Goal: Information Seeking & Learning: Check status

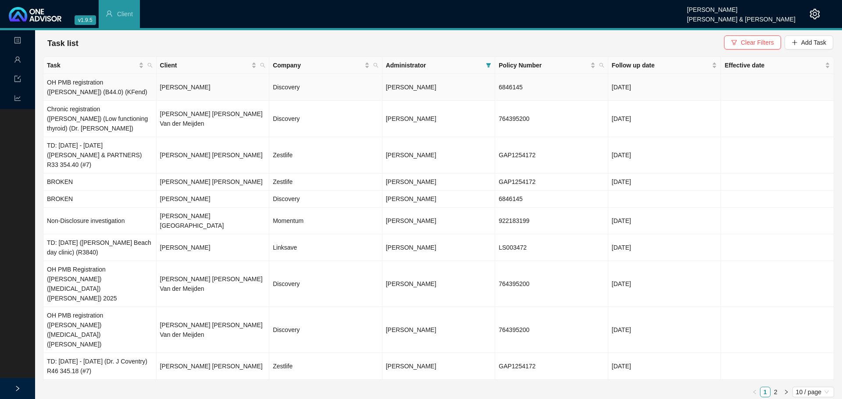
click at [72, 82] on td "OH PMB registration ([PERSON_NAME]) (B44.0) (KFend)" at bounding box center [99, 87] width 113 height 27
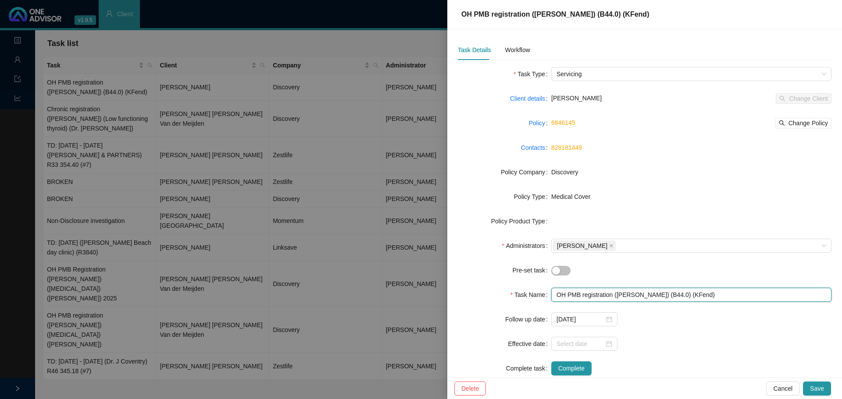
click at [656, 297] on input "OH PMB registration ([PERSON_NAME]) (B44.0) (KFend)" at bounding box center [691, 295] width 280 height 14
click at [665, 270] on div at bounding box center [691, 270] width 280 height 10
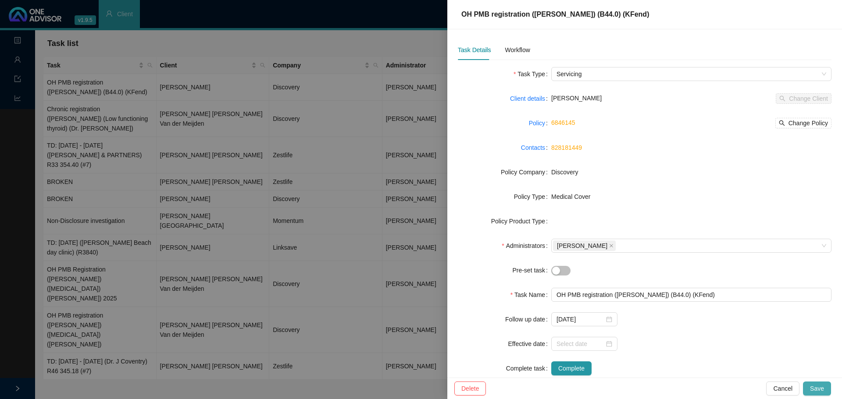
click at [817, 387] on span "Save" at bounding box center [817, 389] width 14 height 10
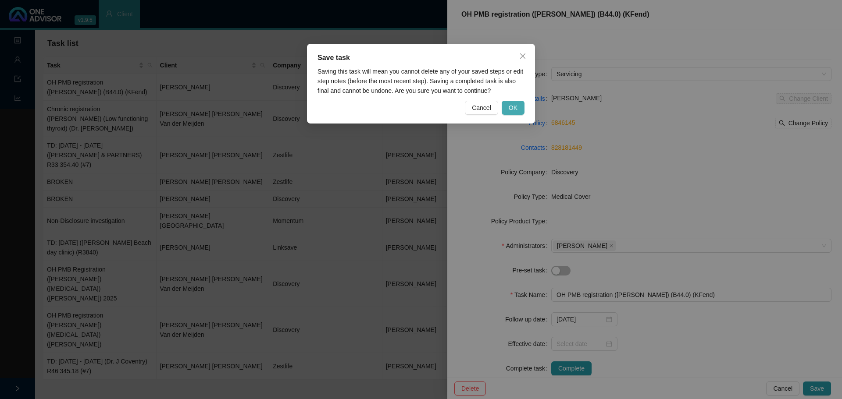
drag, startPoint x: 519, startPoint y: 110, endPoint x: 611, endPoint y: 105, distance: 91.7
click at [519, 109] on button "OK" at bounding box center [512, 108] width 23 height 14
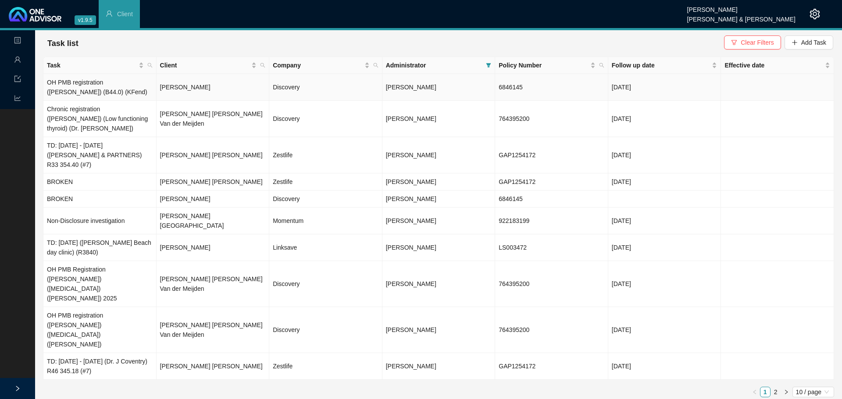
click at [394, 89] on span "[PERSON_NAME]" at bounding box center [411, 87] width 50 height 7
click at [412, 86] on span "[PERSON_NAME]" at bounding box center [411, 87] width 50 height 7
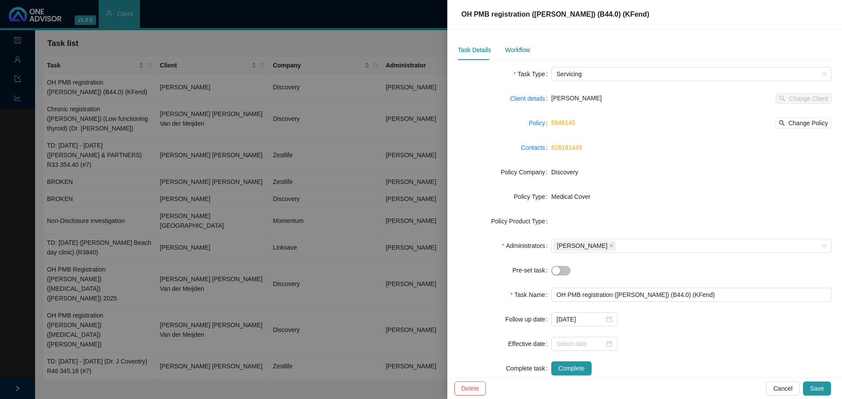
click at [519, 46] on div "Workflow" at bounding box center [516, 50] width 25 height 10
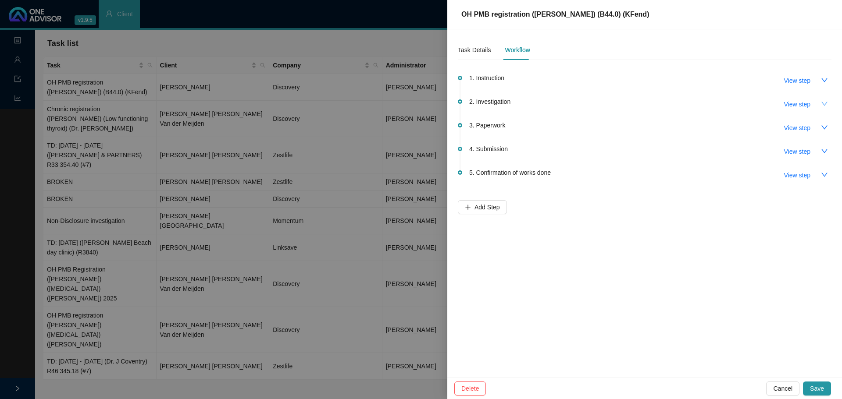
click at [824, 100] on button "button" at bounding box center [824, 104] width 14 height 14
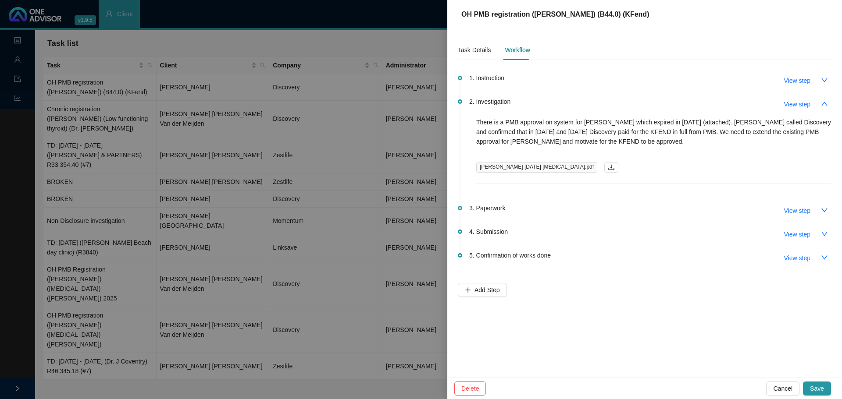
click at [517, 170] on span "GR Howard-Tripp 28.10.2024 Vfend.pdf" at bounding box center [536, 167] width 121 height 11
click at [607, 166] on icon "download" at bounding box center [610, 167] width 7 height 7
click at [607, 168] on icon "download" at bounding box center [610, 167] width 7 height 7
click at [607, 170] on icon "download" at bounding box center [610, 167] width 7 height 7
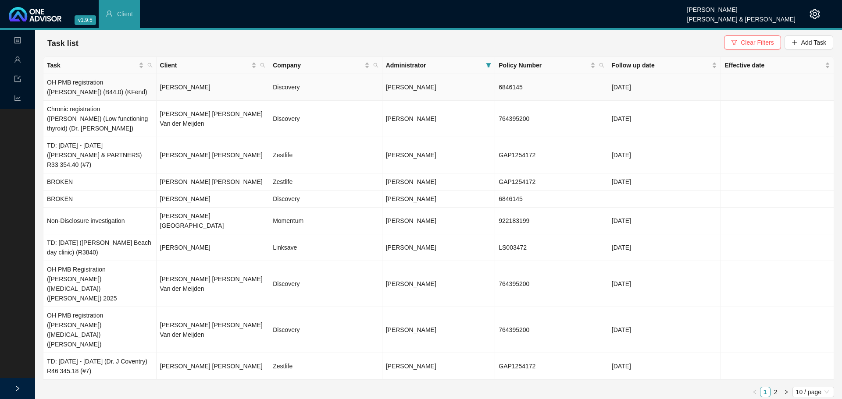
click at [419, 92] on td "[PERSON_NAME]" at bounding box center [438, 87] width 113 height 27
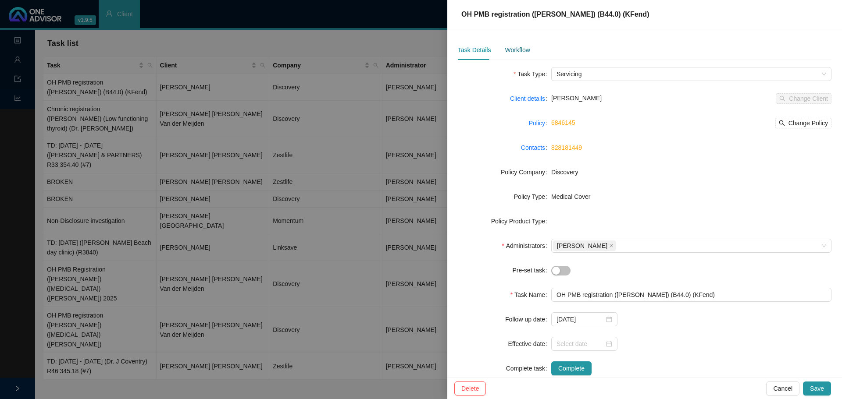
click at [518, 47] on div "Workflow" at bounding box center [516, 50] width 25 height 10
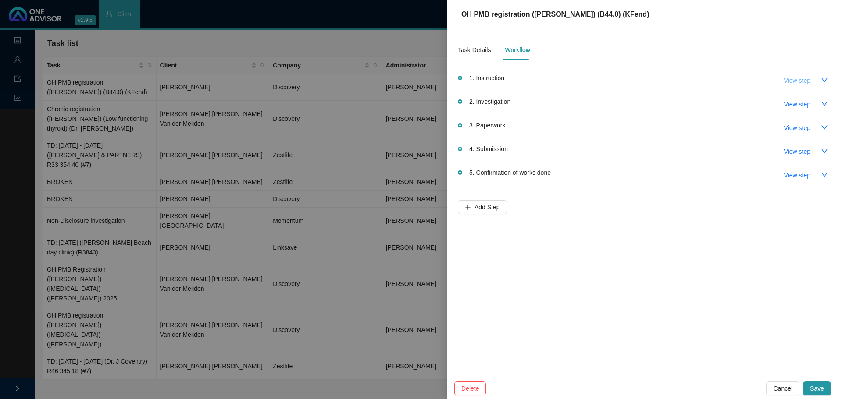
click at [791, 81] on span "View step" at bounding box center [797, 81] width 26 height 10
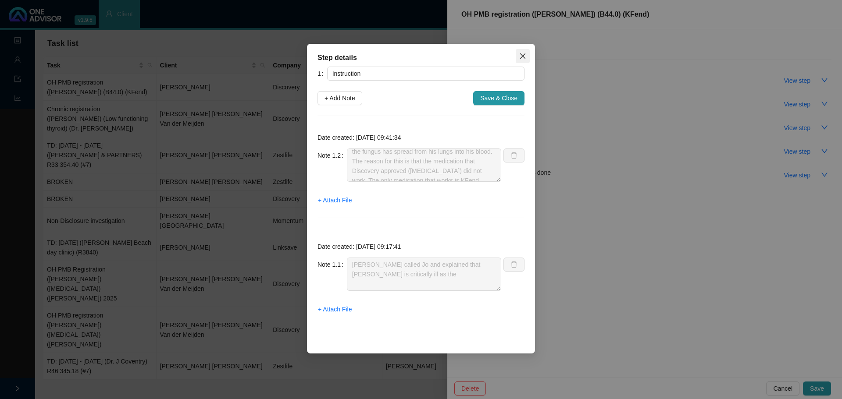
scroll to position [29, 0]
click at [521, 57] on icon "close" at bounding box center [522, 56] width 7 height 7
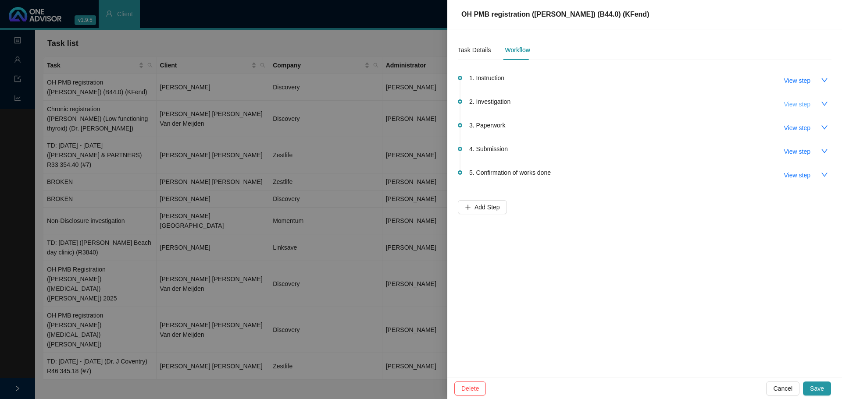
click at [793, 104] on span "View step" at bounding box center [797, 104] width 26 height 10
type input "Investigation"
type textarea "There is a PMB approval on system for Geoff which expired in May 2025 (attached…"
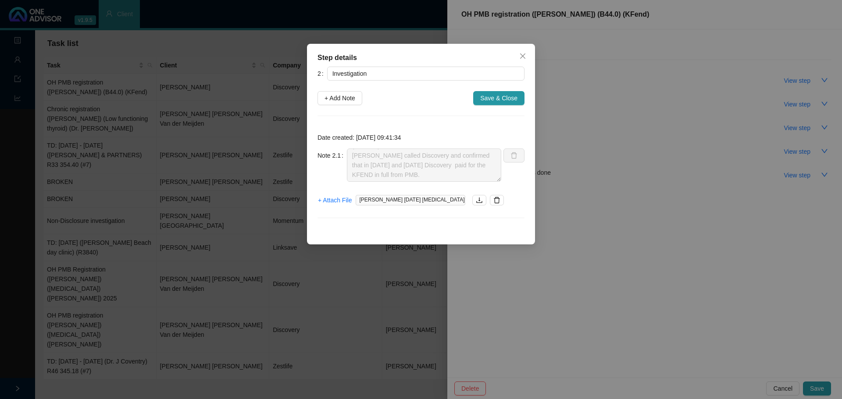
click at [413, 202] on span "GR Howard-Tripp 28.10.2024 Vfend.pdf" at bounding box center [410, 200] width 110 height 11
click at [472, 199] on button "button" at bounding box center [479, 200] width 14 height 11
click at [524, 57] on icon "close" at bounding box center [522, 56] width 7 height 7
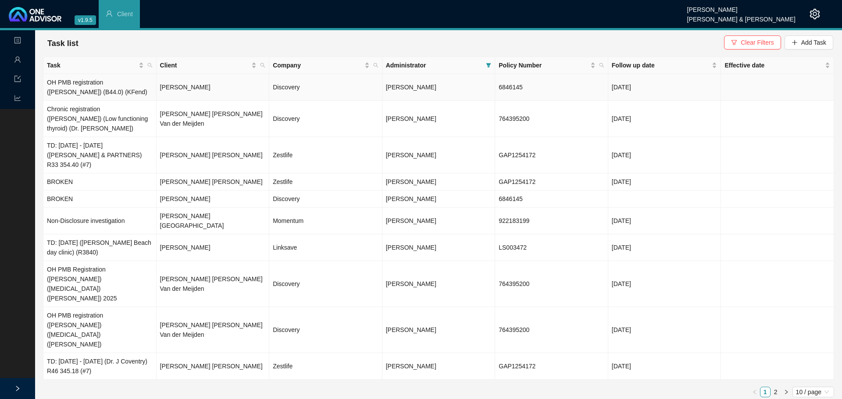
click at [366, 85] on td "Discovery" at bounding box center [325, 87] width 113 height 27
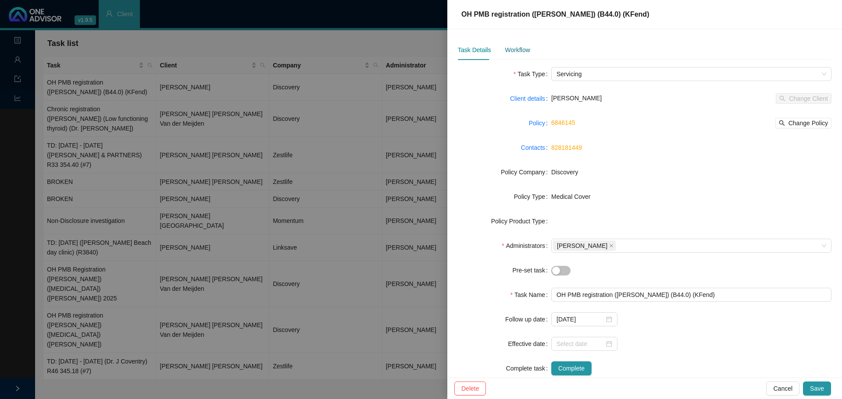
drag, startPoint x: 525, startPoint y: 47, endPoint x: 593, endPoint y: 44, distance: 68.0
click at [526, 46] on div "Workflow" at bounding box center [516, 50] width 25 height 10
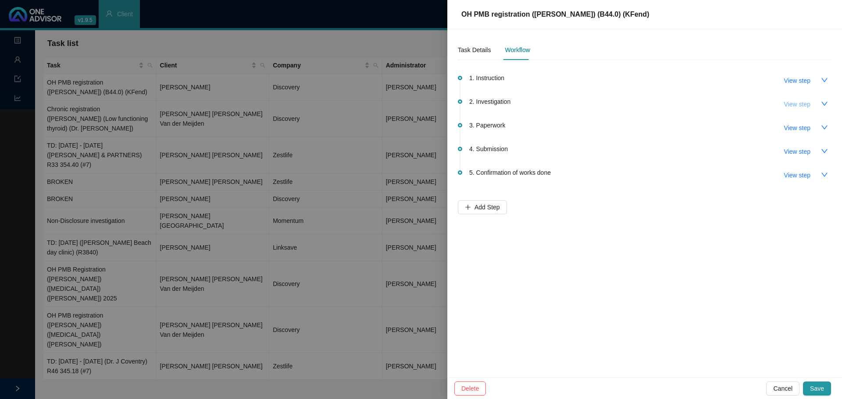
click at [794, 103] on span "View step" at bounding box center [797, 104] width 26 height 10
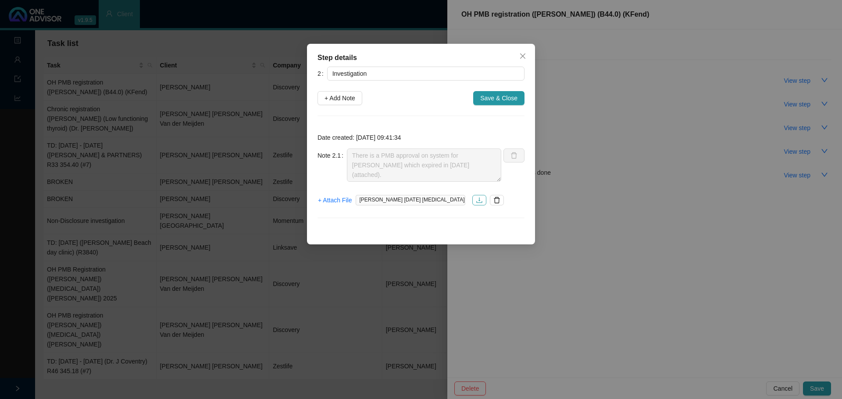
click at [476, 201] on icon "download" at bounding box center [479, 200] width 7 height 7
click at [521, 58] on icon "close" at bounding box center [522, 56] width 7 height 7
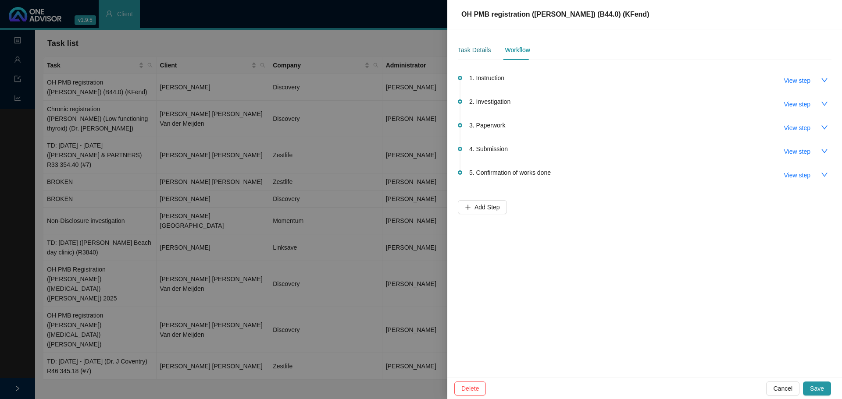
drag, startPoint x: 479, startPoint y: 45, endPoint x: 490, endPoint y: 45, distance: 10.1
click at [479, 45] on div "Task Details" at bounding box center [474, 50] width 33 height 10
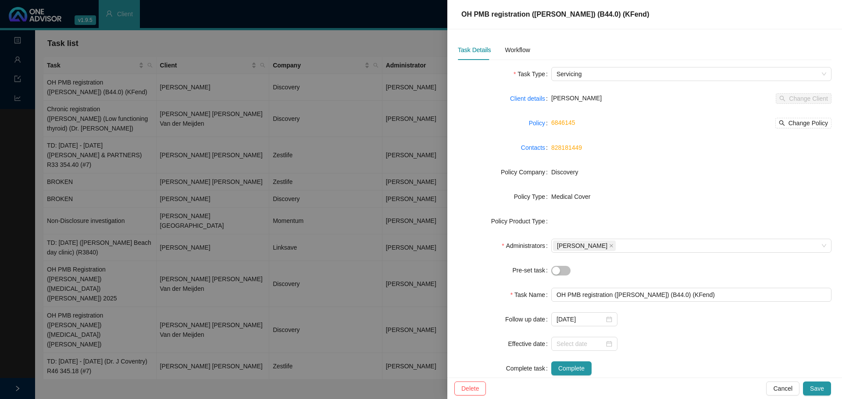
click at [18, 61] on div at bounding box center [421, 199] width 842 height 399
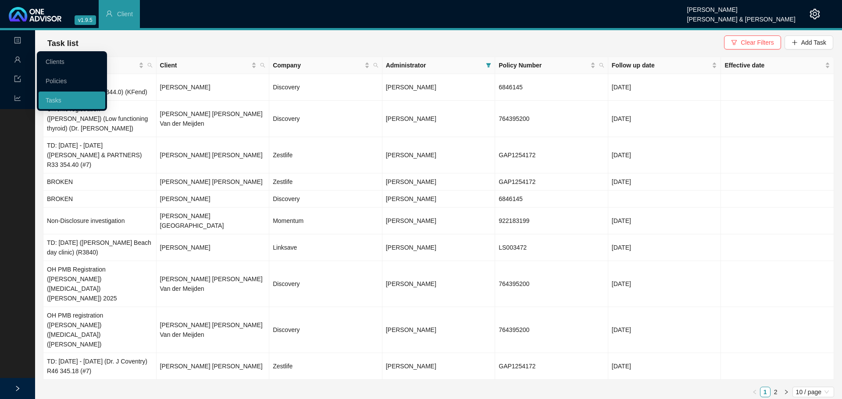
click at [20, 61] on icon "user" at bounding box center [17, 59] width 7 height 7
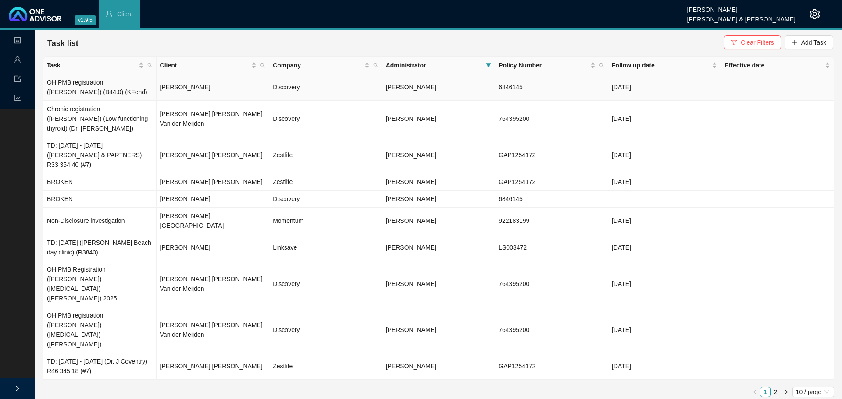
click at [194, 92] on td "[PERSON_NAME]" at bounding box center [212, 87] width 113 height 27
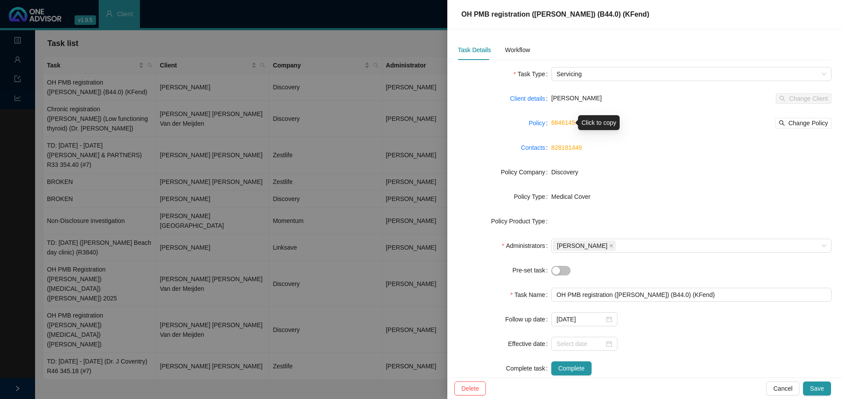
click at [559, 123] on link "6846145" at bounding box center [563, 122] width 24 height 7
click at [520, 98] on link "Client details" at bounding box center [527, 99] width 35 height 10
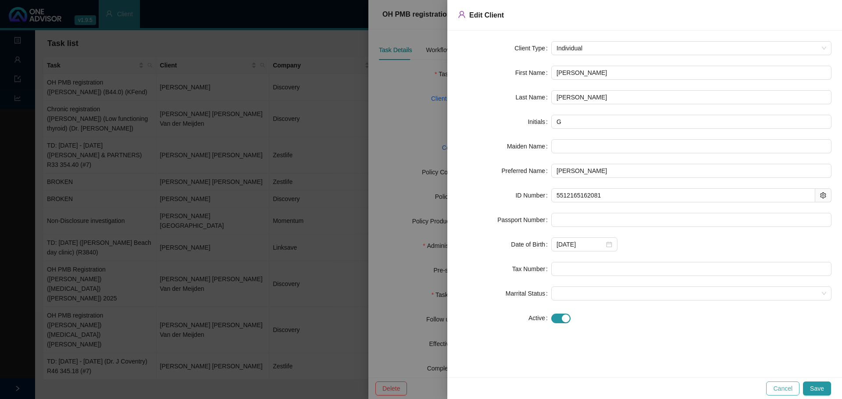
click at [791, 387] on span "Cancel" at bounding box center [782, 389] width 19 height 10
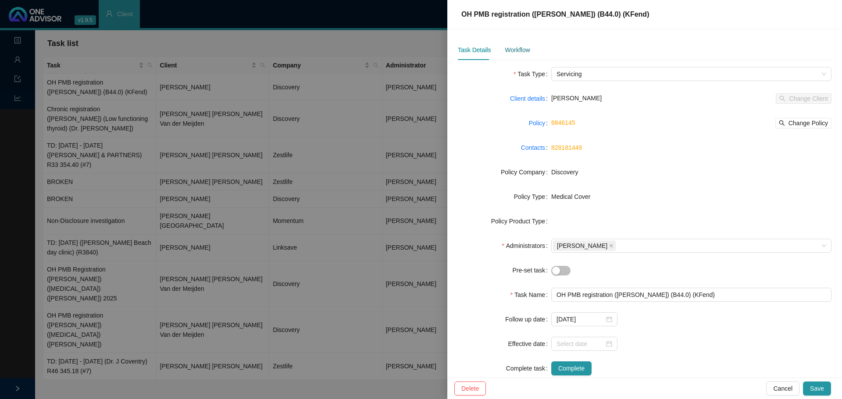
click at [509, 50] on div "Workflow" at bounding box center [516, 50] width 25 height 10
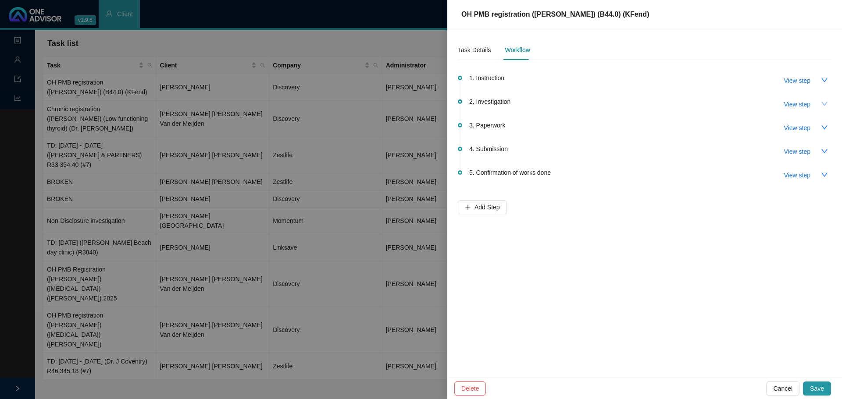
click at [824, 104] on icon "down" at bounding box center [823, 103] width 7 height 7
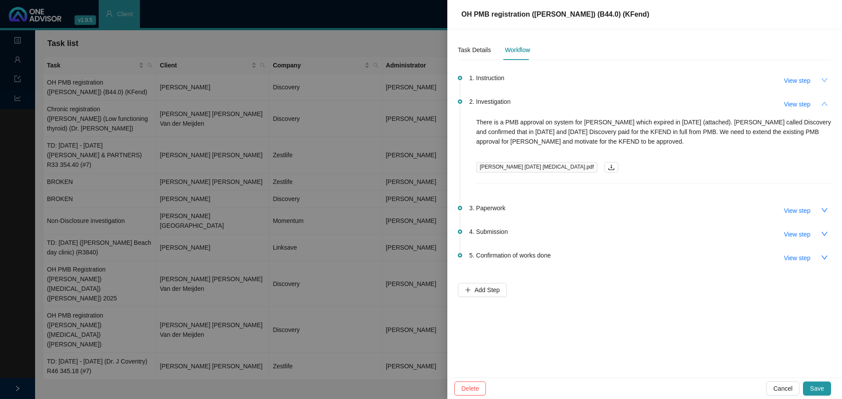
click at [819, 78] on button "button" at bounding box center [824, 80] width 14 height 14
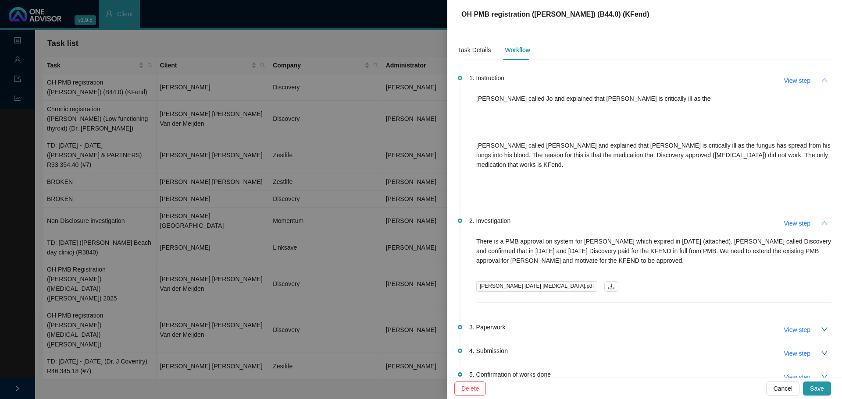
click at [820, 82] on icon "up" at bounding box center [823, 80] width 7 height 7
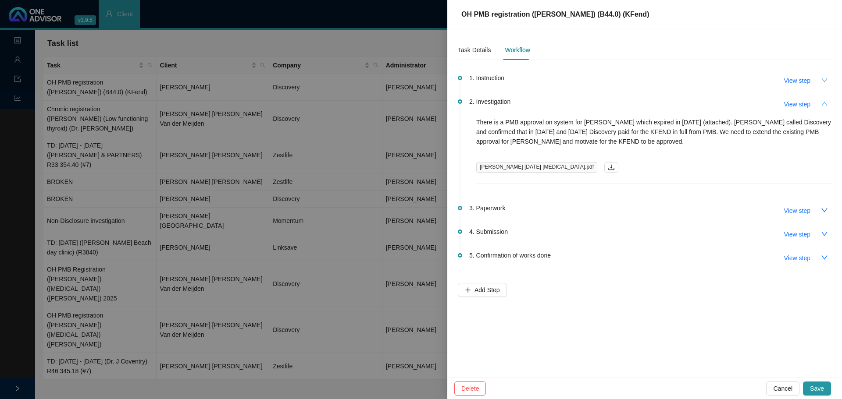
click at [824, 105] on icon "up" at bounding box center [823, 103] width 7 height 7
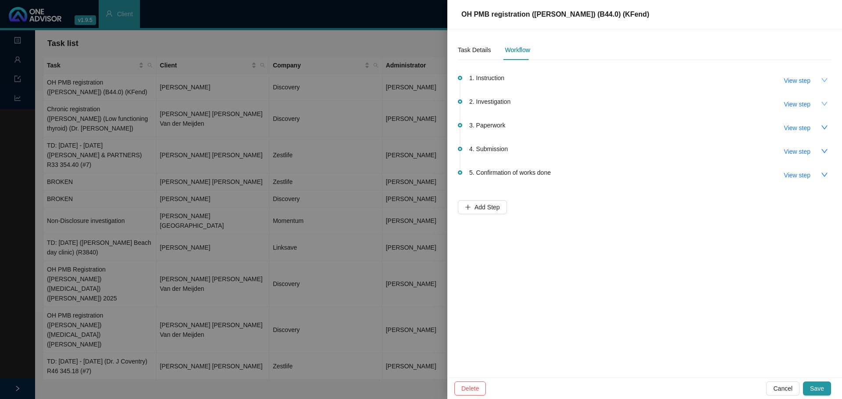
click at [18, 59] on div at bounding box center [421, 199] width 842 height 399
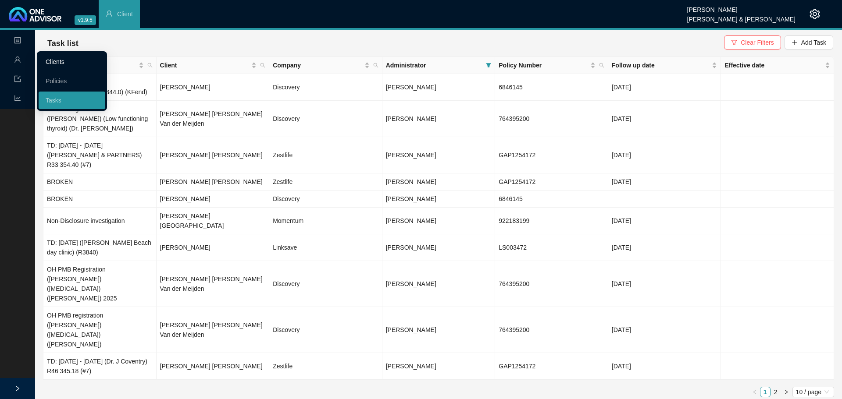
click at [59, 62] on link "Clients" at bounding box center [55, 61] width 19 height 7
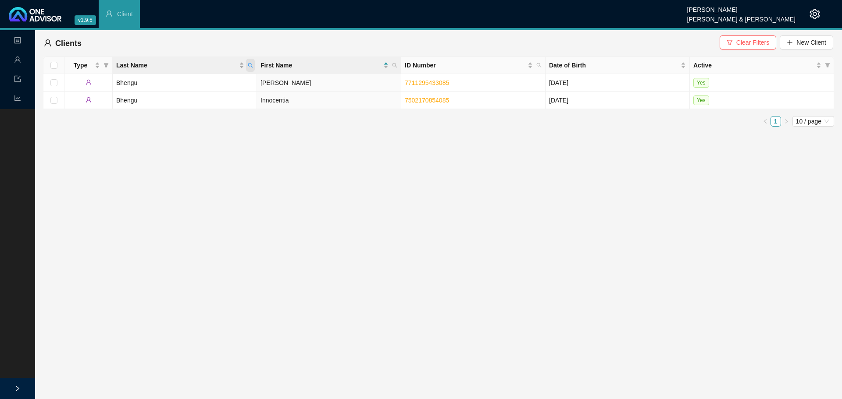
click at [249, 65] on icon "search" at bounding box center [250, 65] width 5 height 5
click at [220, 83] on input "BHENGU" at bounding box center [210, 84] width 82 height 14
drag, startPoint x: 212, startPoint y: 85, endPoint x: 123, endPoint y: 76, distance: 88.9
click at [123, 76] on body "v1.9.5 Sarah-Lee Clements Smith & Bormann Client Landing Management Data Report…" at bounding box center [421, 199] width 842 height 399
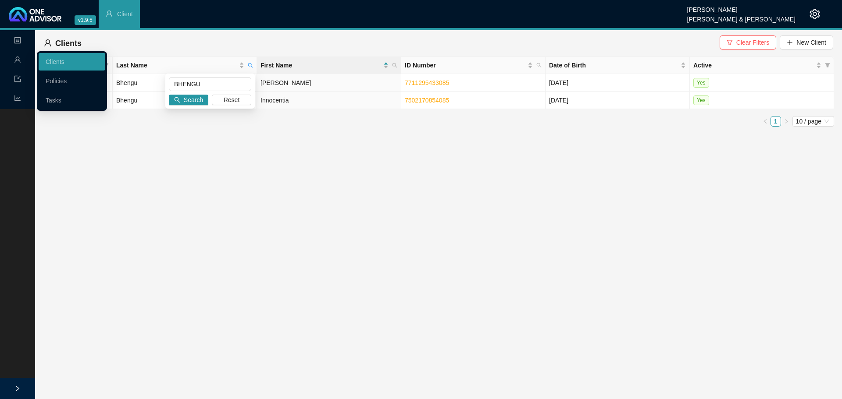
click at [15, 60] on icon "user" at bounding box center [17, 59] width 7 height 7
click at [60, 62] on link "Clients" at bounding box center [55, 61] width 19 height 7
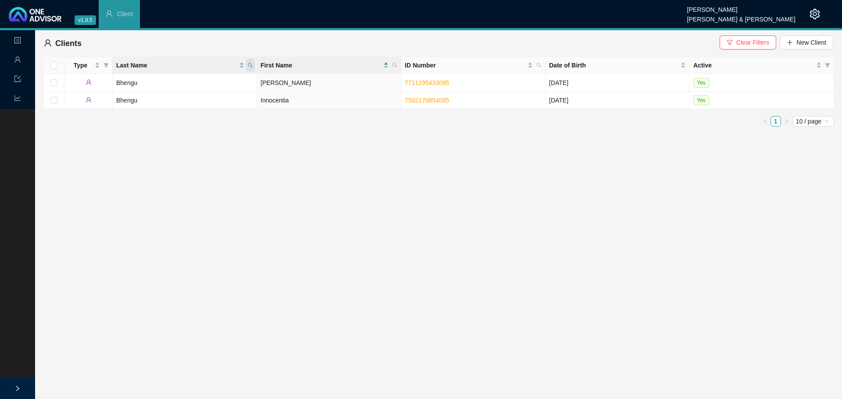
click at [253, 62] on span "Last Name" at bounding box center [250, 65] width 9 height 13
drag, startPoint x: 206, startPoint y: 77, endPoint x: 211, endPoint y: 79, distance: 5.3
click at [208, 78] on input "BHENGU" at bounding box center [210, 84] width 82 height 14
drag, startPoint x: 215, startPoint y: 84, endPoint x: 119, endPoint y: 78, distance: 96.2
click at [119, 78] on body "v1.9.5 Sarah-Lee Clements Smith & Bormann Client Landing Management Data Report…" at bounding box center [421, 199] width 842 height 399
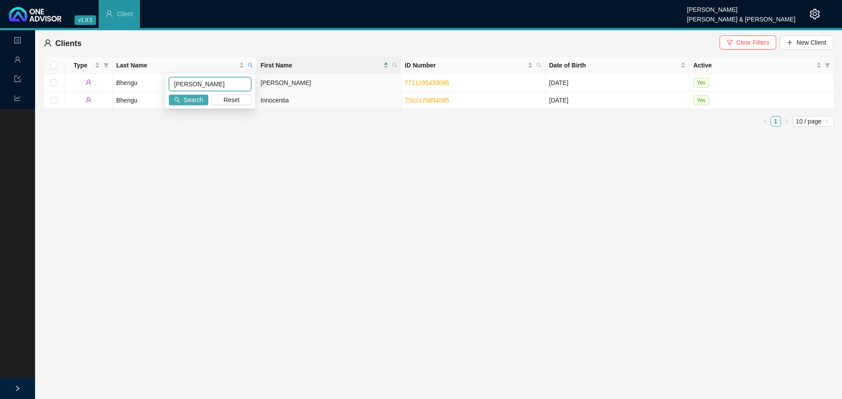
type input "howard"
click at [201, 102] on span "Search" at bounding box center [193, 100] width 19 height 10
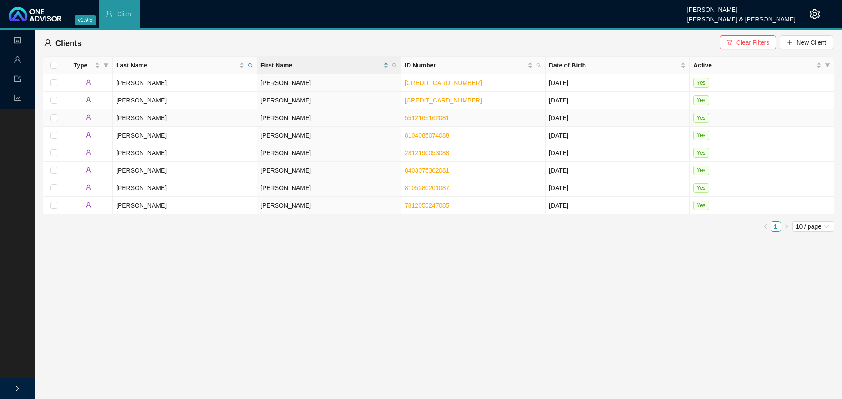
click at [266, 121] on td "Geoff" at bounding box center [329, 118] width 144 height 18
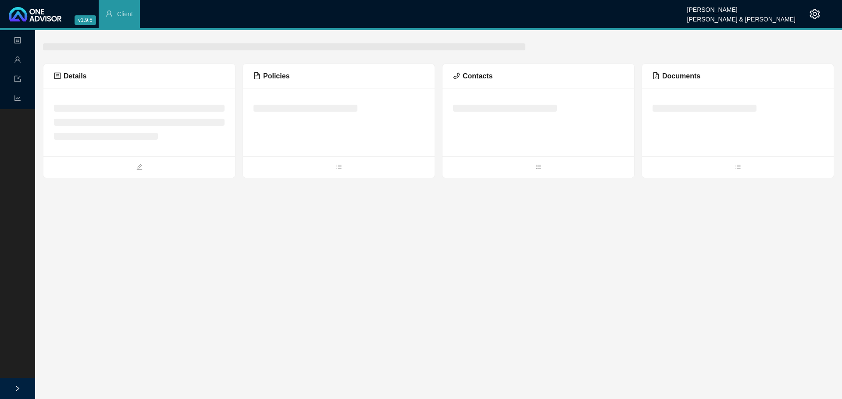
click at [273, 77] on span "Policies" at bounding box center [271, 75] width 36 height 7
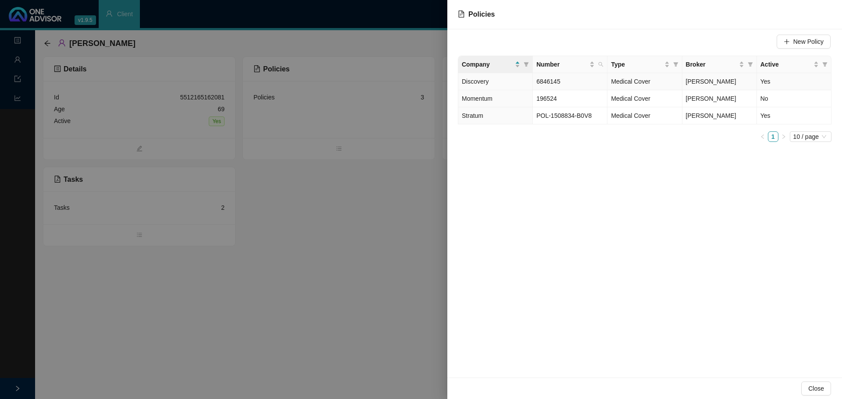
click at [553, 85] on span "6846145" at bounding box center [548, 81] width 24 height 7
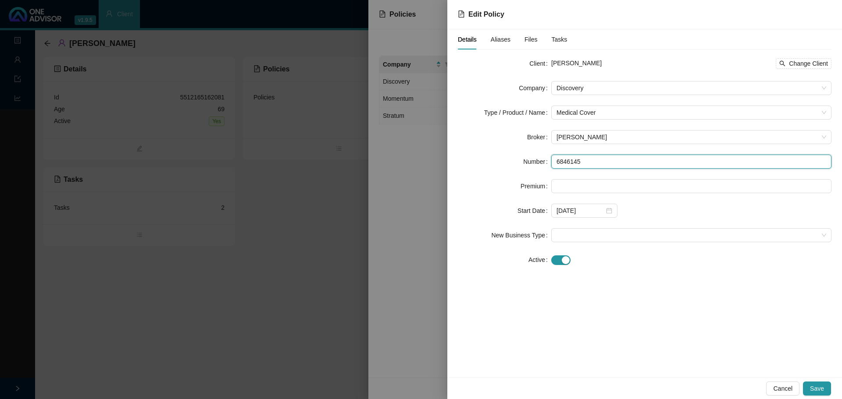
drag, startPoint x: 587, startPoint y: 159, endPoint x: 534, endPoint y: 156, distance: 53.1
click at [534, 156] on div "Number 6846145" at bounding box center [644, 162] width 373 height 14
click at [498, 44] on div "Aliases" at bounding box center [500, 40] width 20 height 10
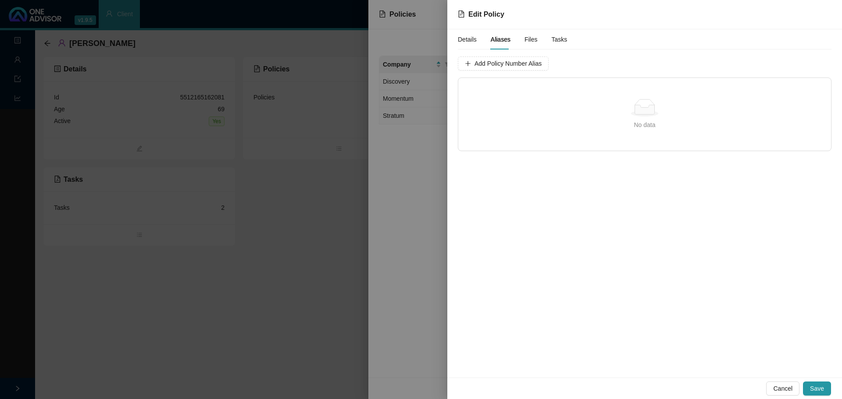
click at [463, 39] on span "Details" at bounding box center [467, 39] width 19 height 6
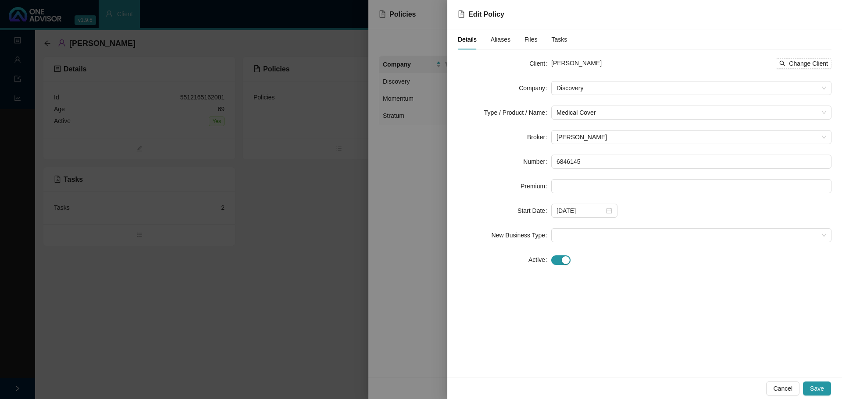
click at [496, 42] on span "Aliases" at bounding box center [500, 39] width 20 height 6
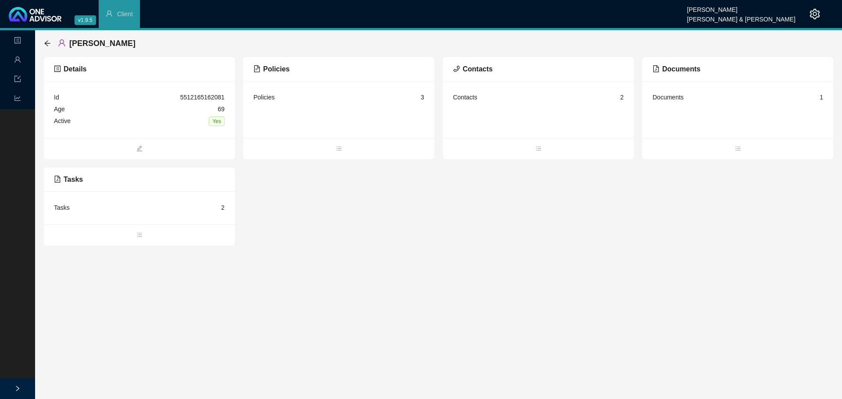
click at [271, 99] on div "Policies" at bounding box center [263, 97] width 21 height 10
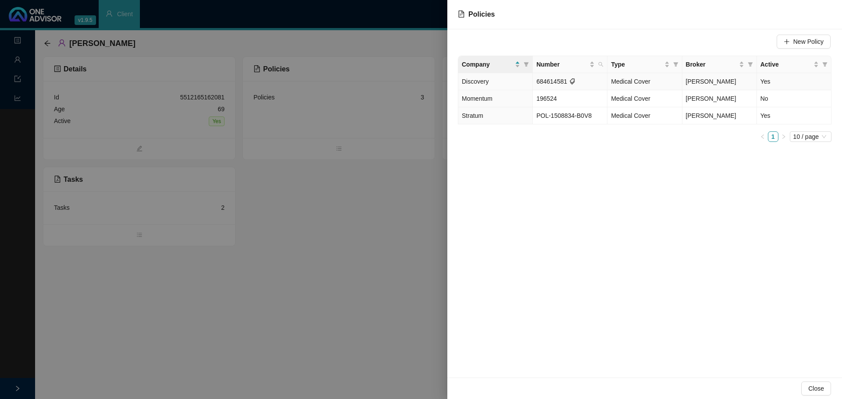
click at [552, 82] on td "684614581" at bounding box center [570, 81] width 75 height 17
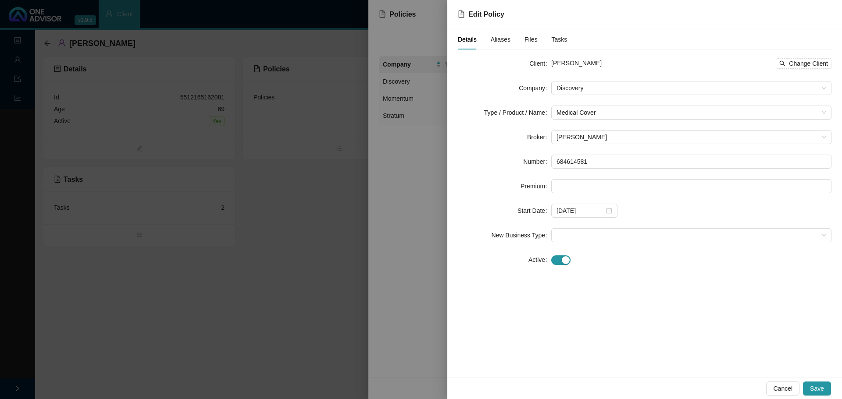
click at [498, 43] on span "Aliases" at bounding box center [500, 39] width 20 height 6
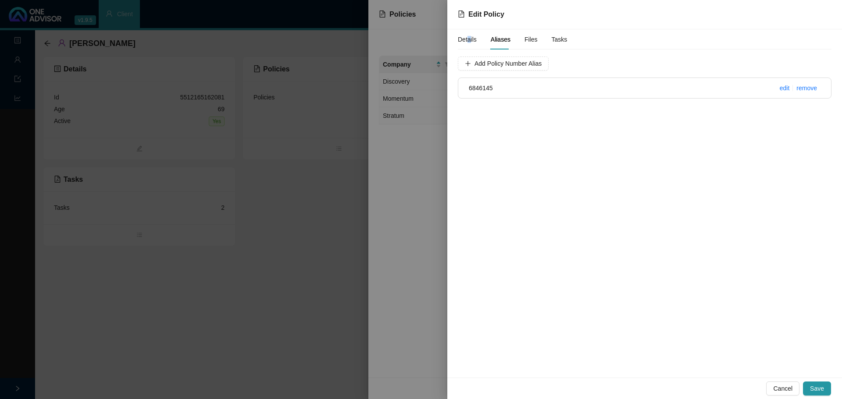
click at [469, 39] on span "Details" at bounding box center [467, 39] width 19 height 6
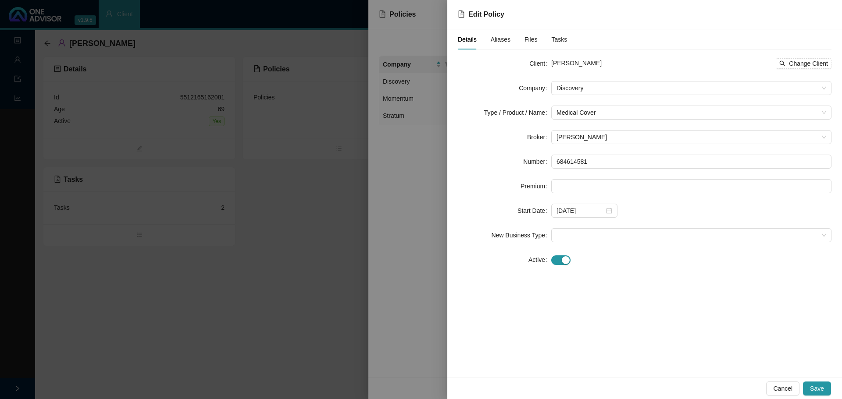
click at [158, 311] on div at bounding box center [421, 199] width 842 height 399
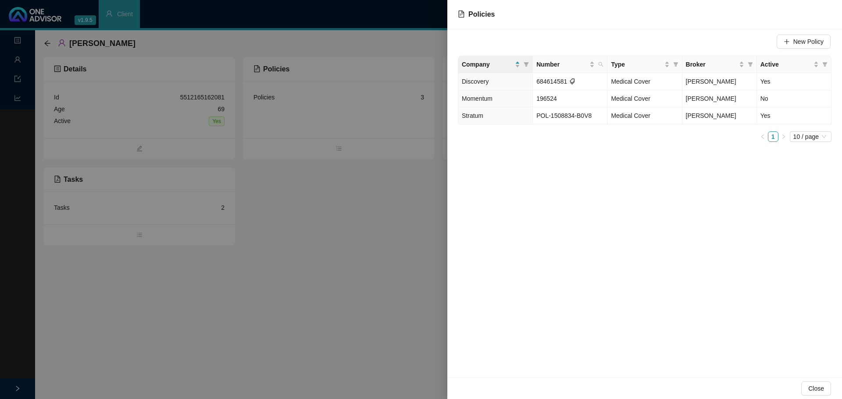
click at [361, 235] on div at bounding box center [421, 199] width 842 height 399
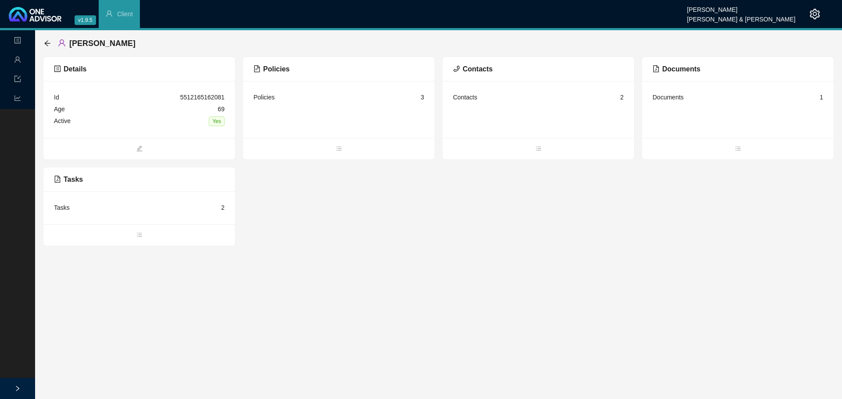
click at [63, 208] on div "Tasks" at bounding box center [62, 208] width 16 height 10
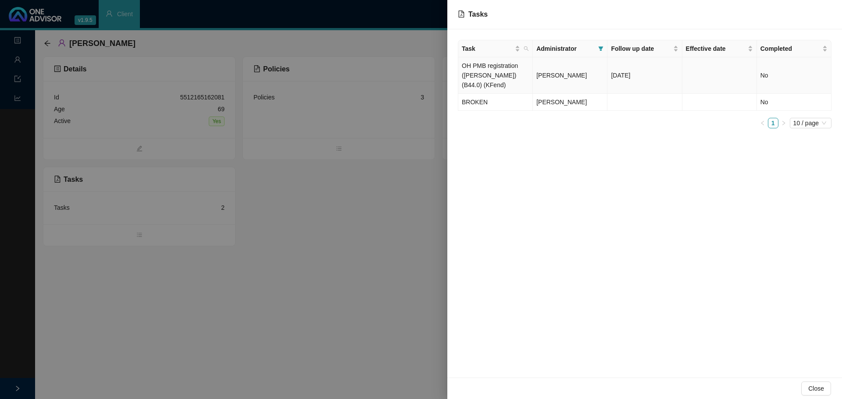
click at [519, 69] on td "OH PMB registration ([PERSON_NAME]) (B44.0) (KFend)" at bounding box center [495, 75] width 75 height 36
